Goal: Task Accomplishment & Management: Manage account settings

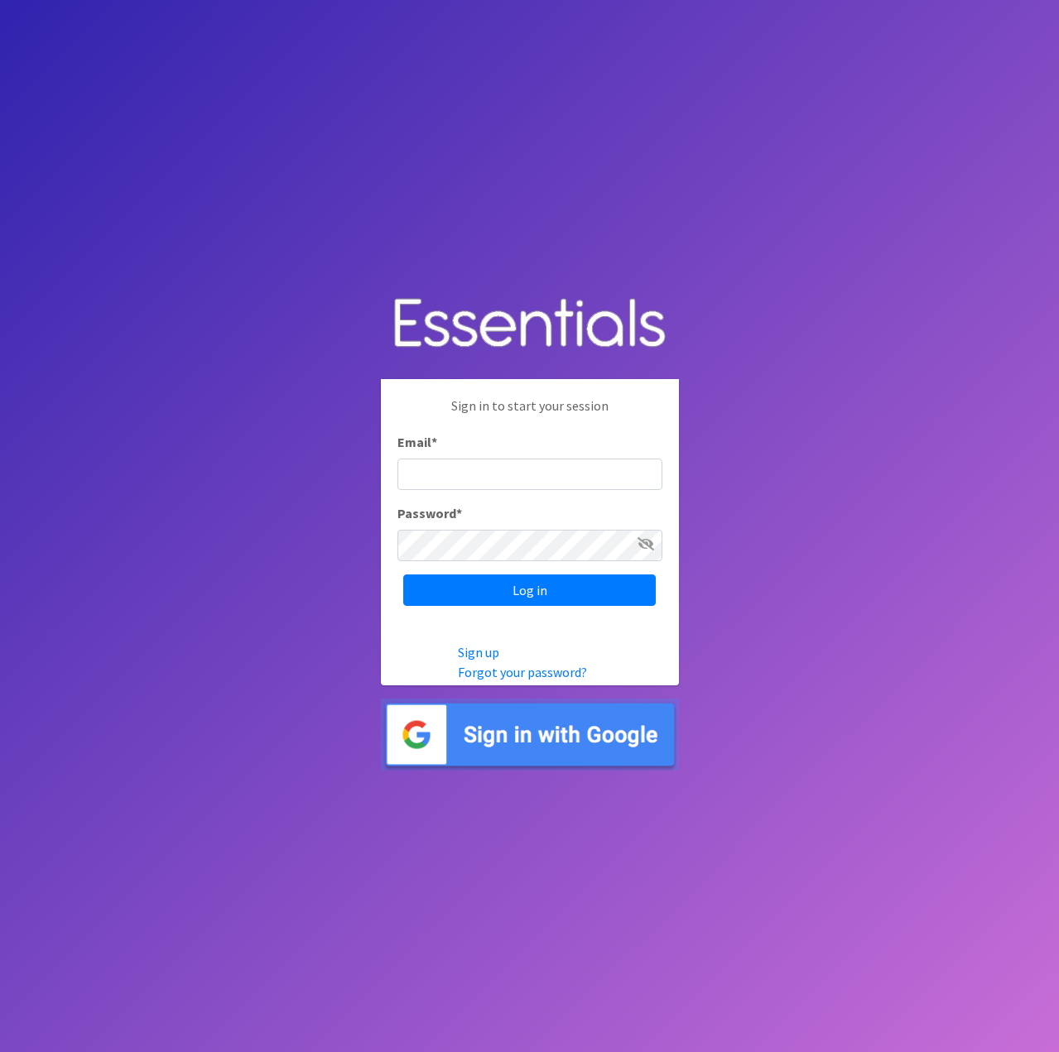
click at [439, 480] on input "Email *" at bounding box center [529, 474] width 265 height 31
type input "info@jaxdiaperbank.org"
click at [527, 583] on input "Log in" at bounding box center [529, 590] width 253 height 31
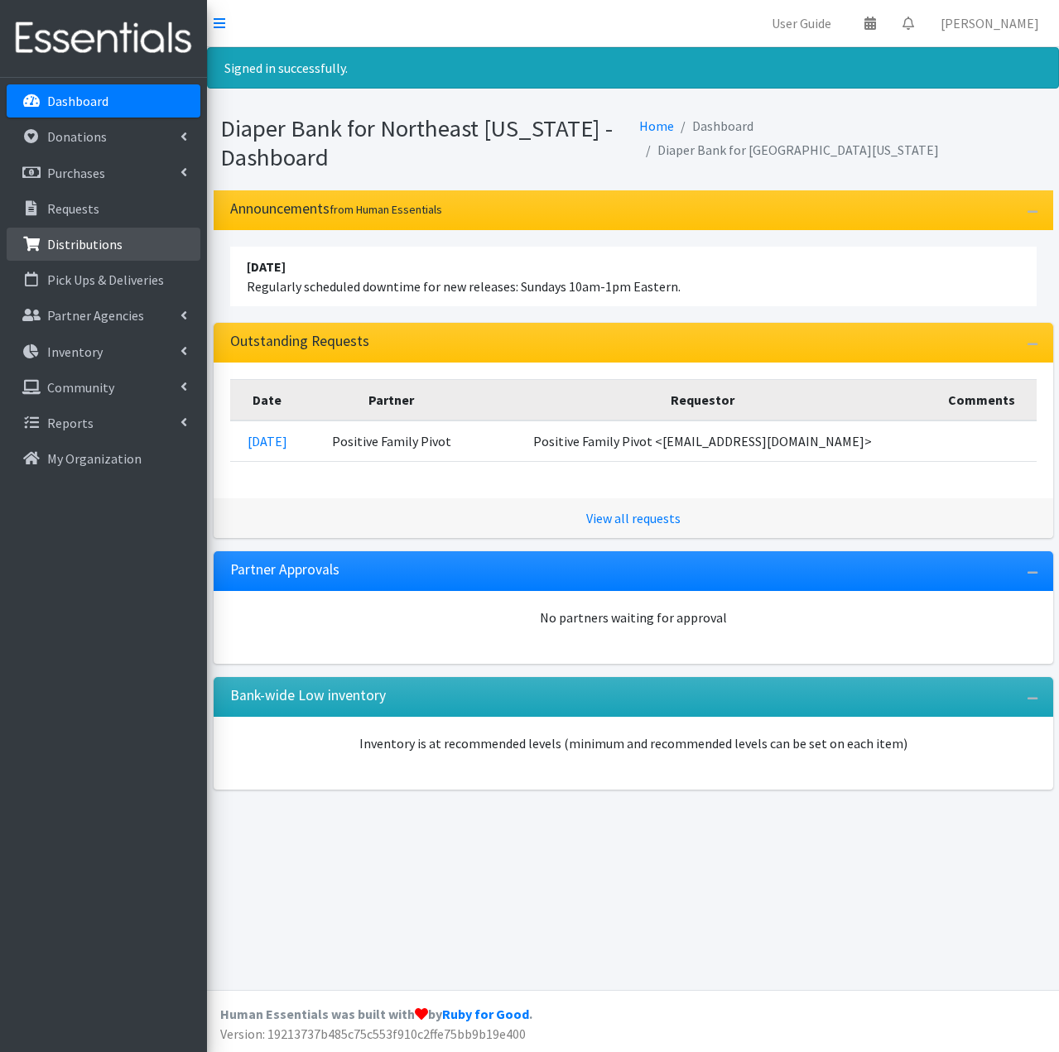
click at [94, 248] on p "Distributions" at bounding box center [84, 244] width 75 height 17
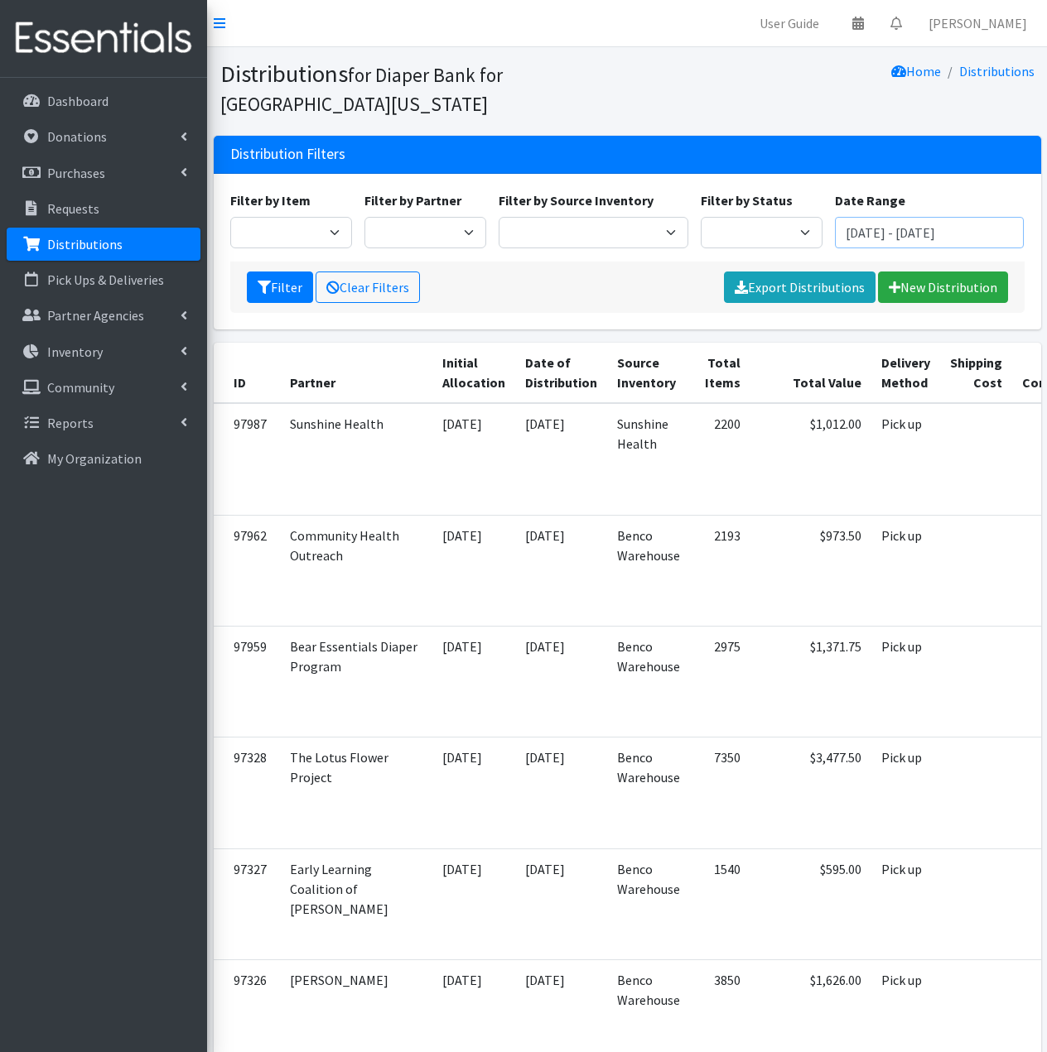
click at [870, 230] on input "August 10, 2025 - November 10, 2025" at bounding box center [930, 232] width 190 height 31
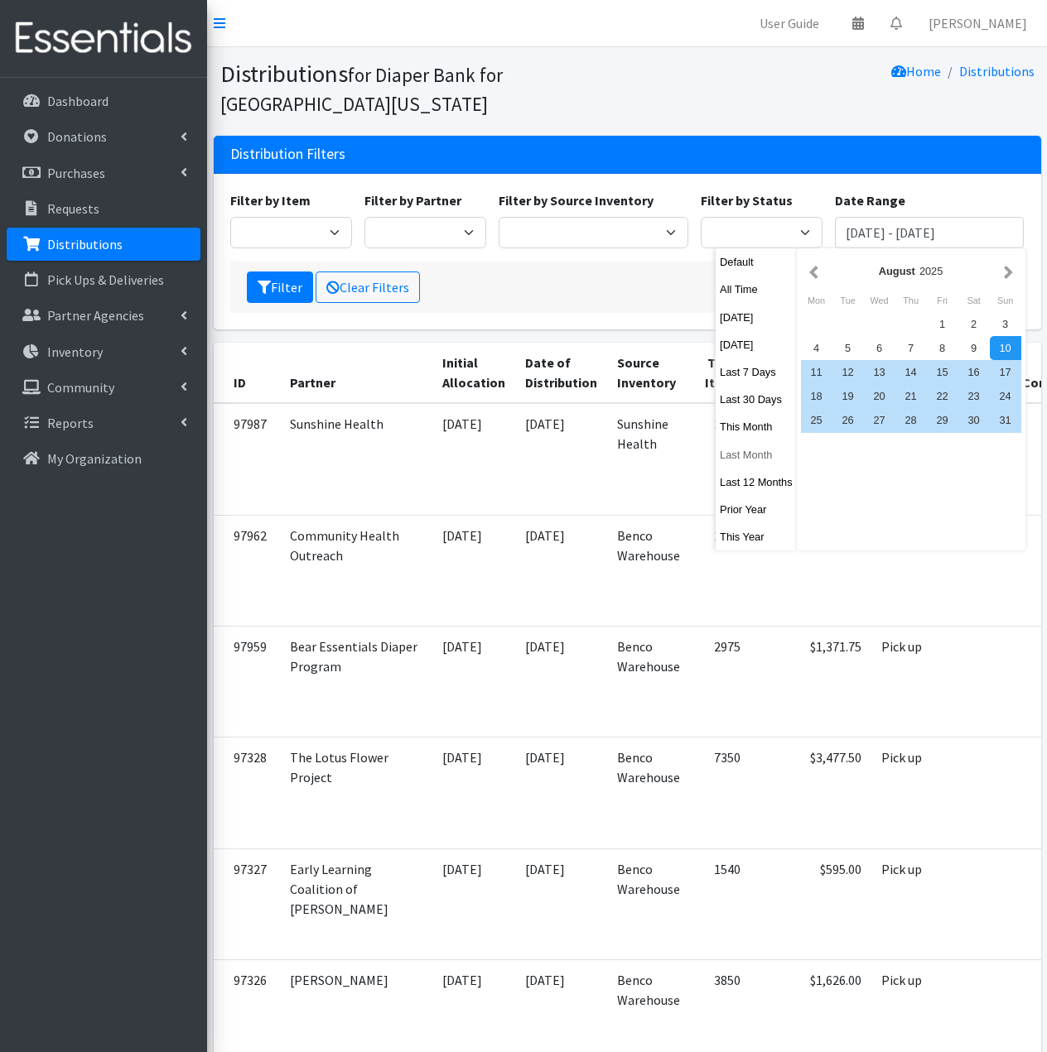
click at [748, 460] on button "Last Month" at bounding box center [755, 455] width 81 height 24
type input "September 1, 2025 - September 30, 2025"
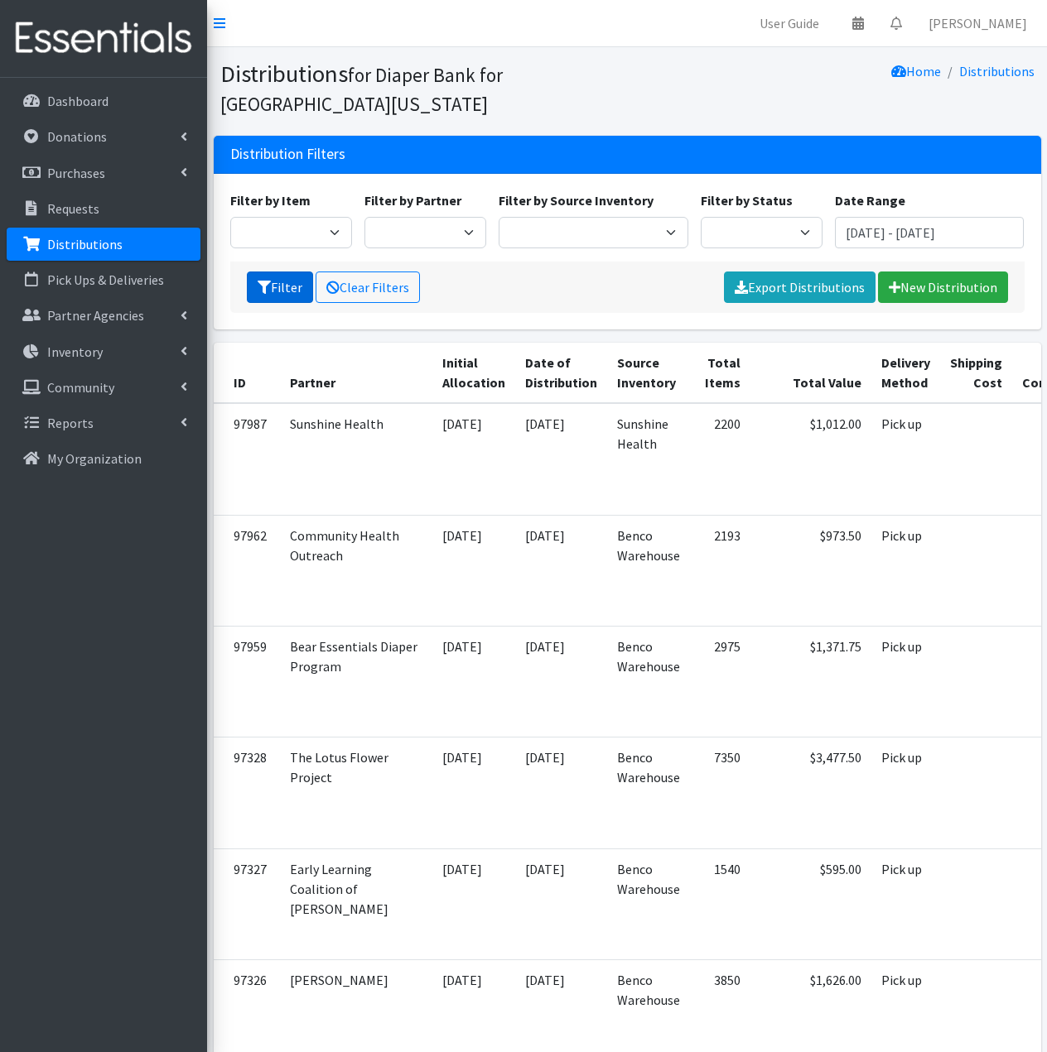
click at [291, 291] on button "Filter" at bounding box center [280, 287] width 66 height 31
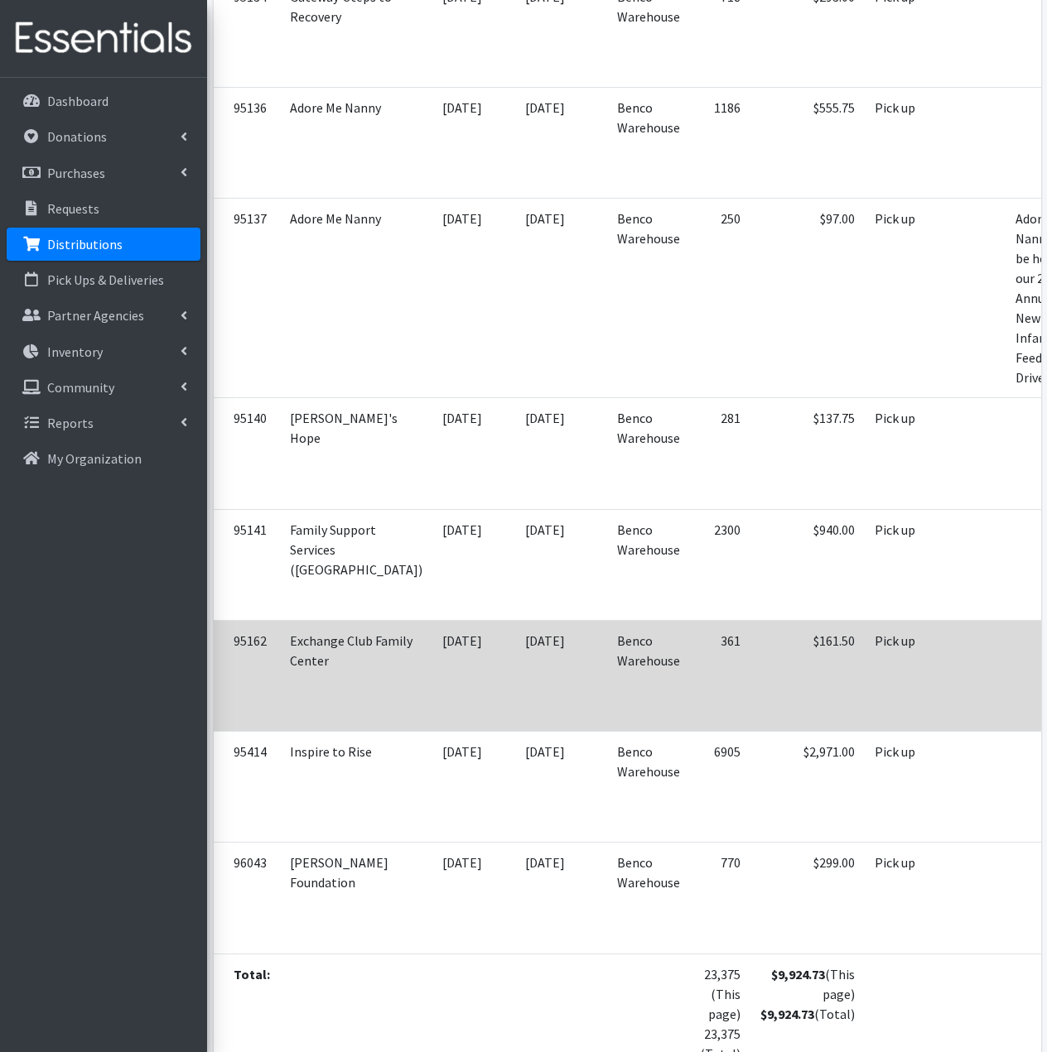
scroll to position [1158, 0]
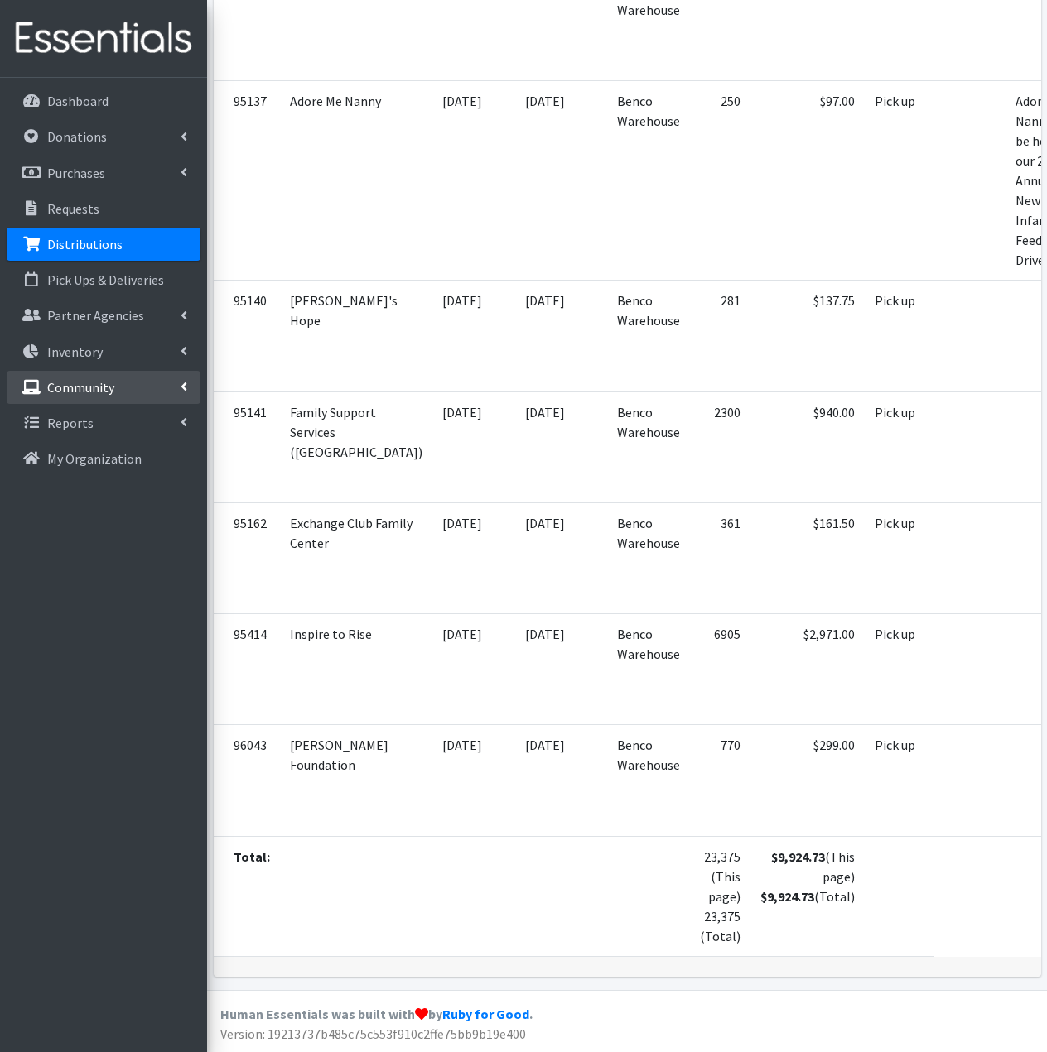
click at [113, 396] on link "Community" at bounding box center [104, 387] width 194 height 33
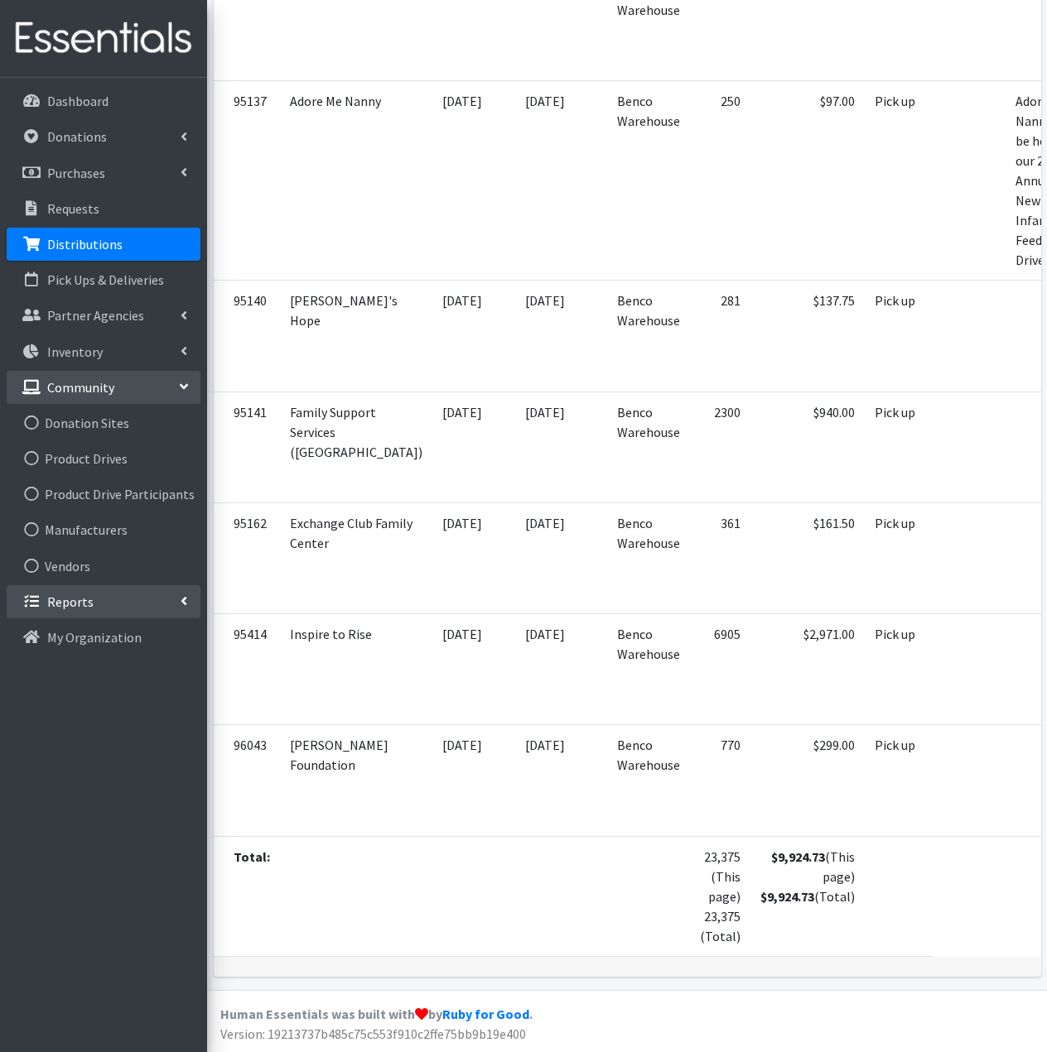
click at [107, 603] on link "Reports" at bounding box center [104, 601] width 194 height 33
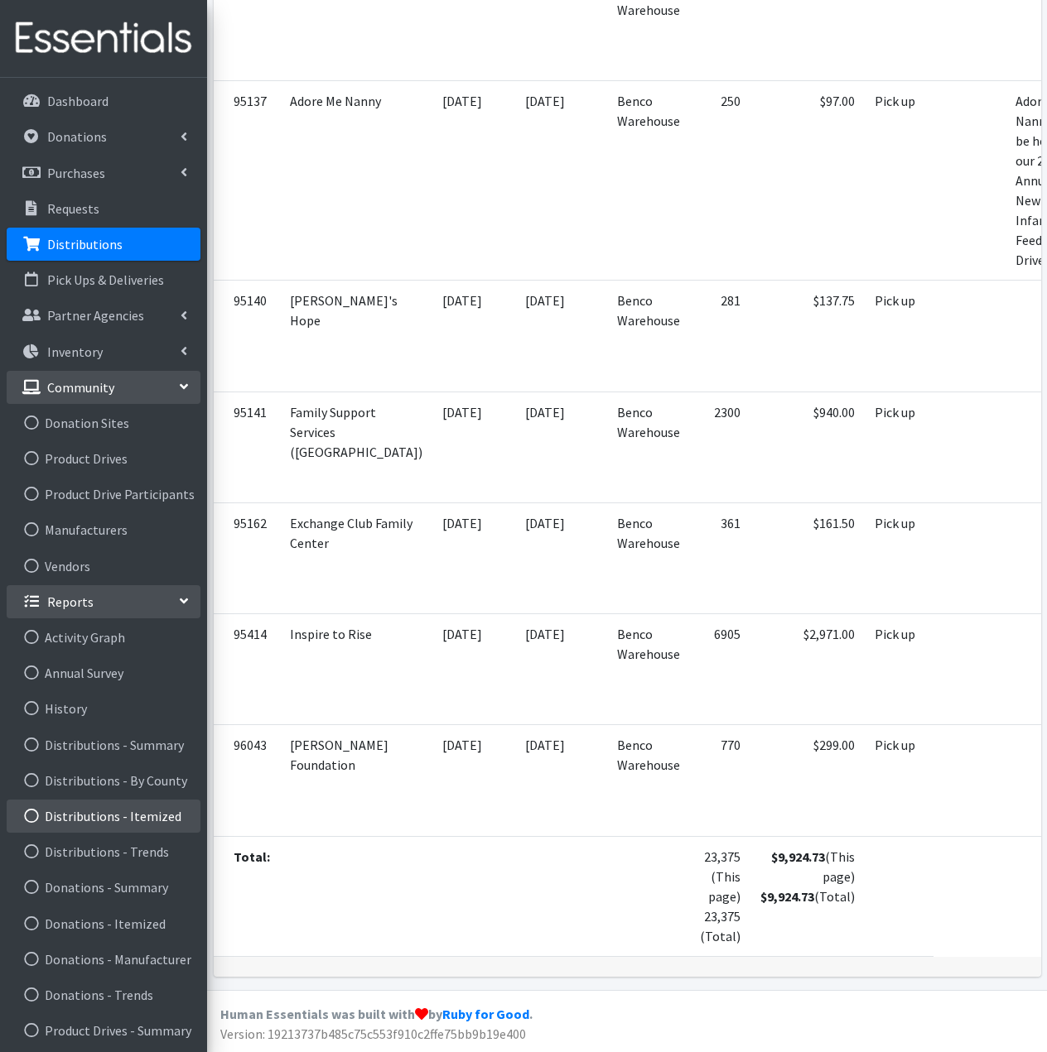
click at [103, 820] on link "Distributions - Itemized" at bounding box center [104, 816] width 194 height 33
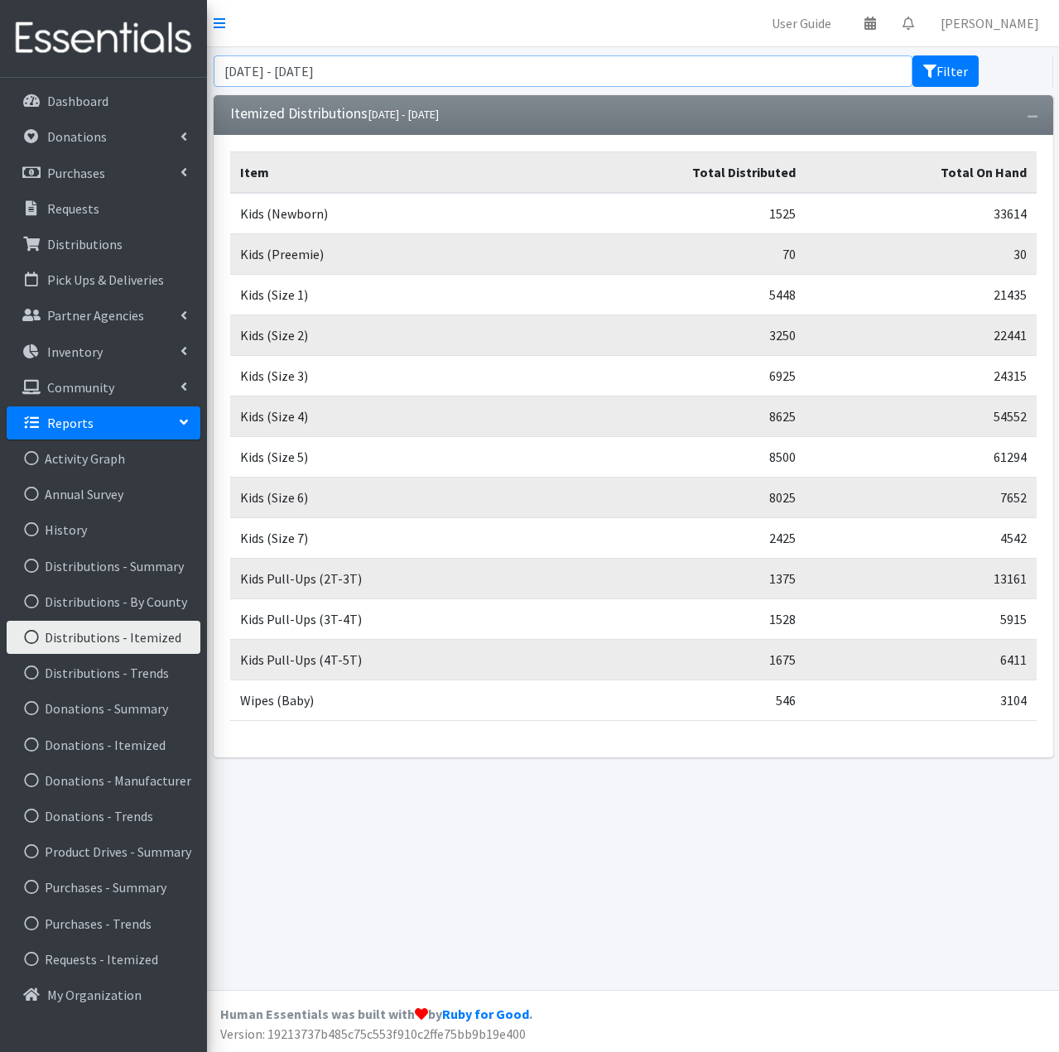
click at [583, 67] on input "August 10, 2025 - November 10, 2025" at bounding box center [563, 70] width 699 height 31
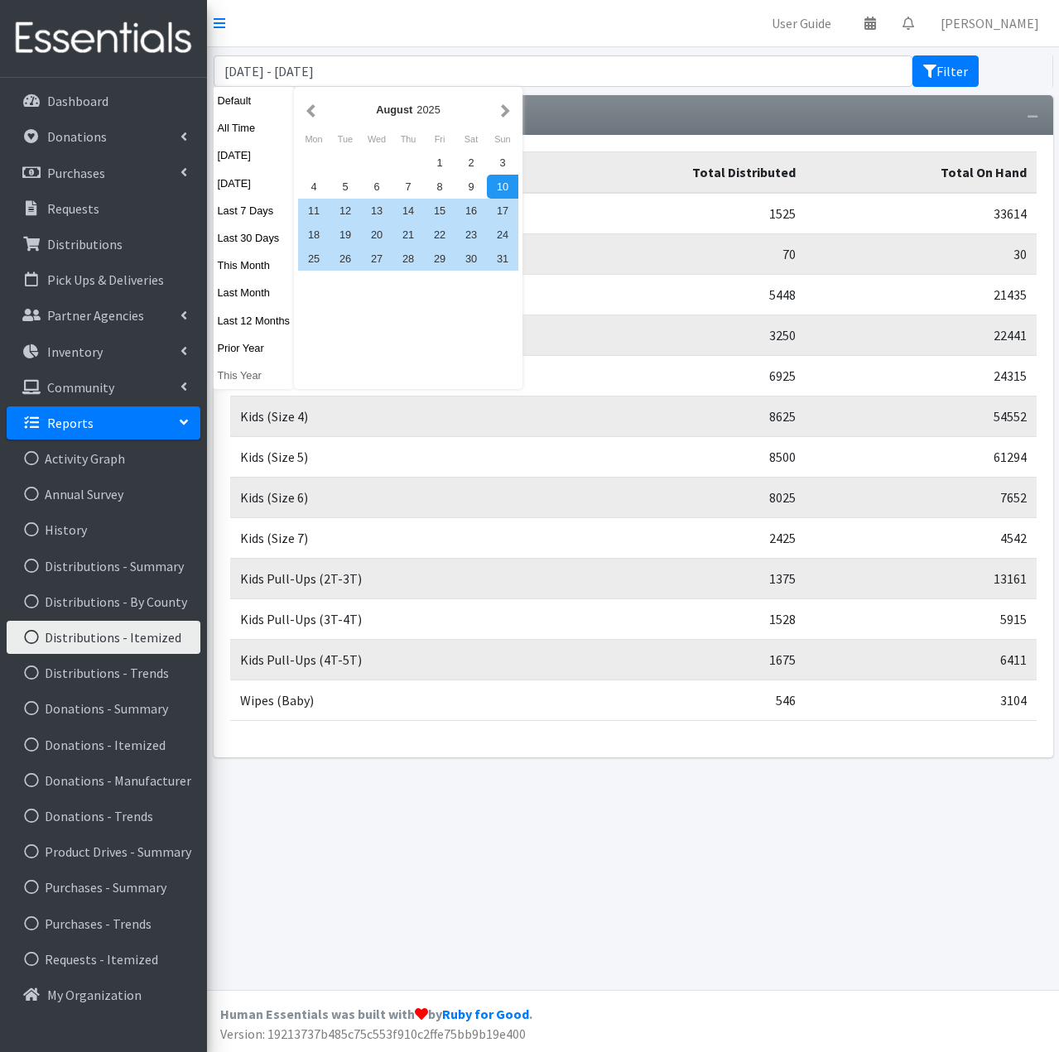
click at [254, 371] on button "This Year" at bounding box center [254, 375] width 81 height 24
type input "[DATE] - [DATE]"
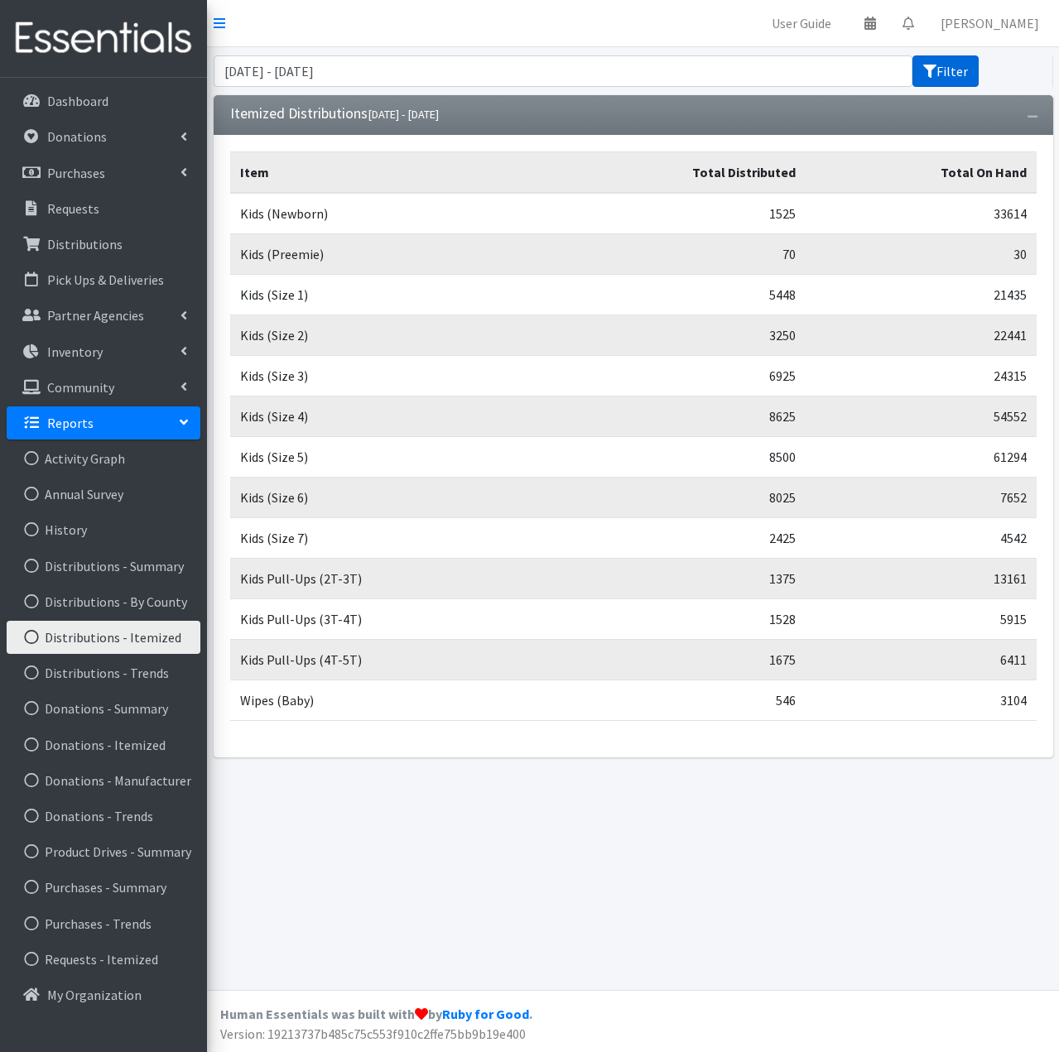
click at [962, 68] on button "Filter" at bounding box center [945, 70] width 66 height 31
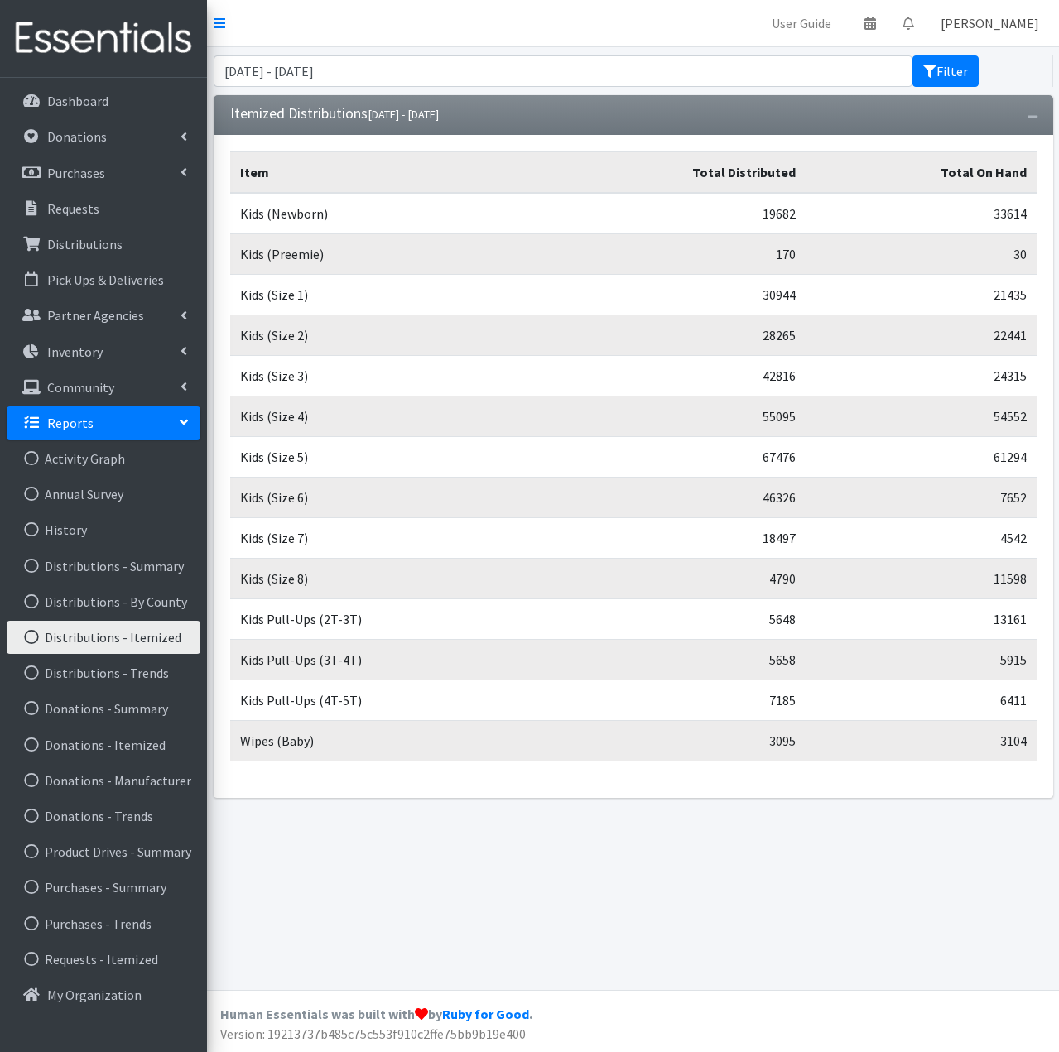
click at [990, 19] on link "[PERSON_NAME]" at bounding box center [989, 23] width 125 height 33
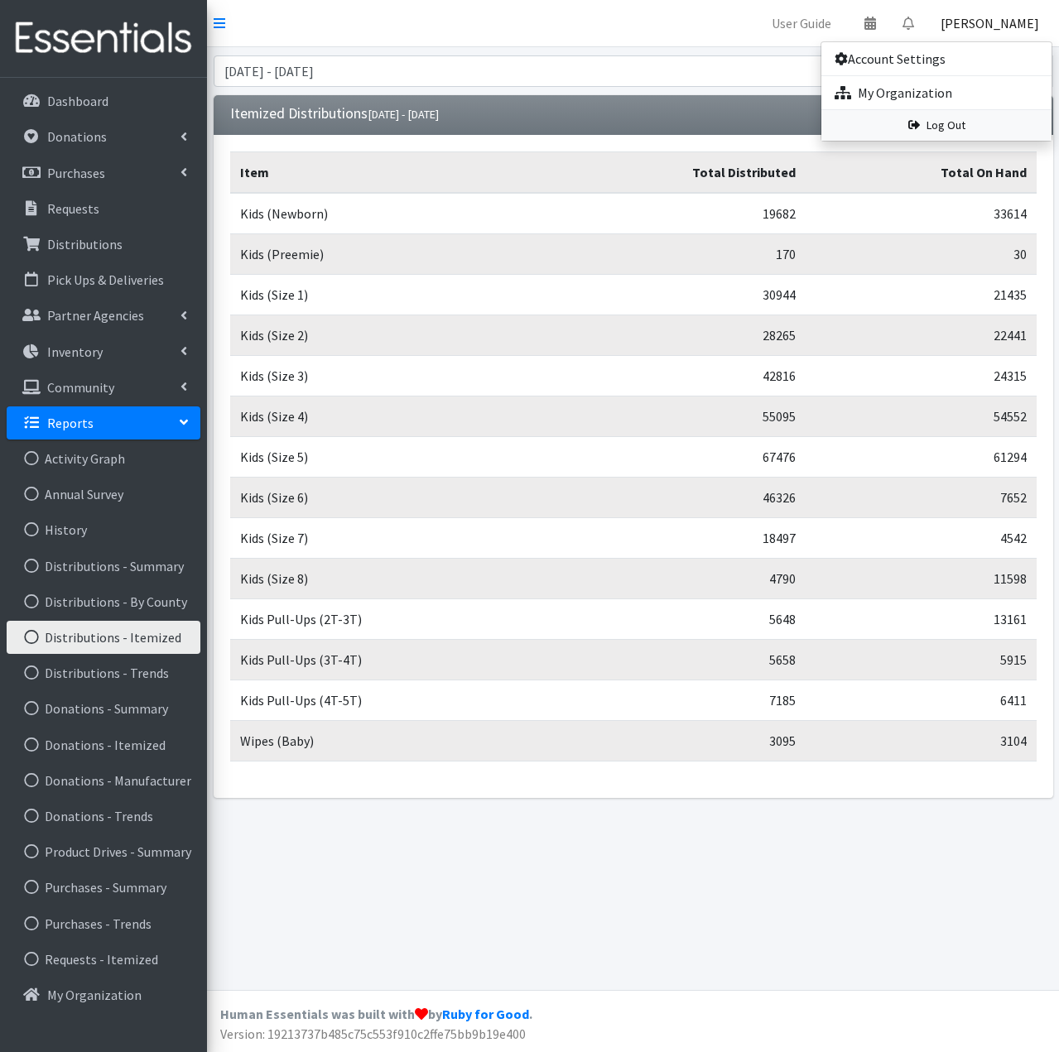
click at [961, 123] on link "Log Out" at bounding box center [936, 125] width 230 height 31
